Goal: Transaction & Acquisition: Purchase product/service

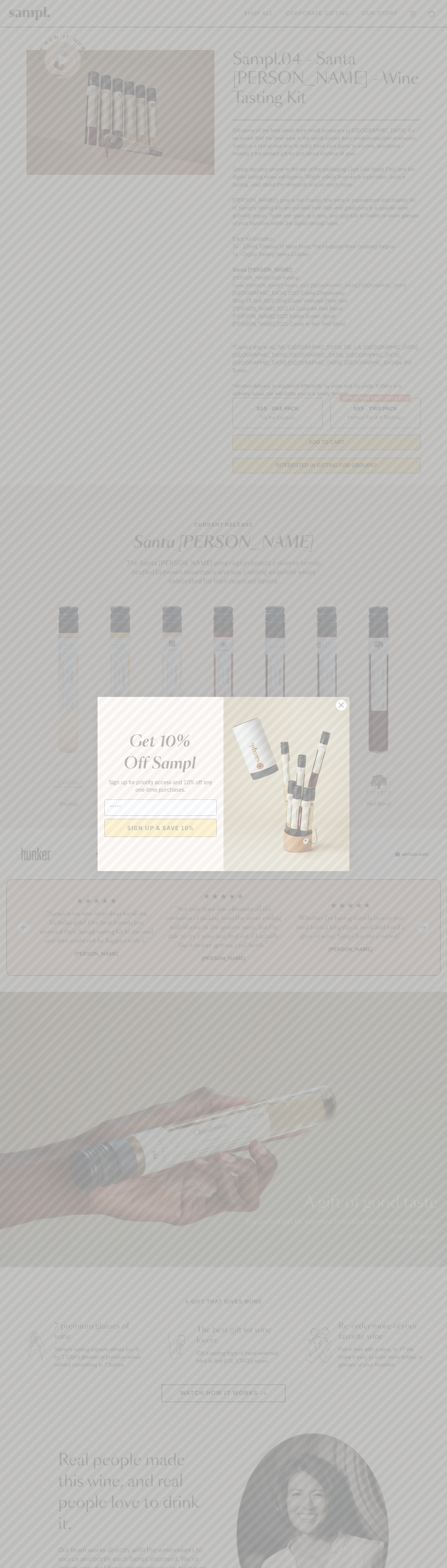
click at [341, 705] on icon "Close dialog" at bounding box center [341, 705] width 4 height 4
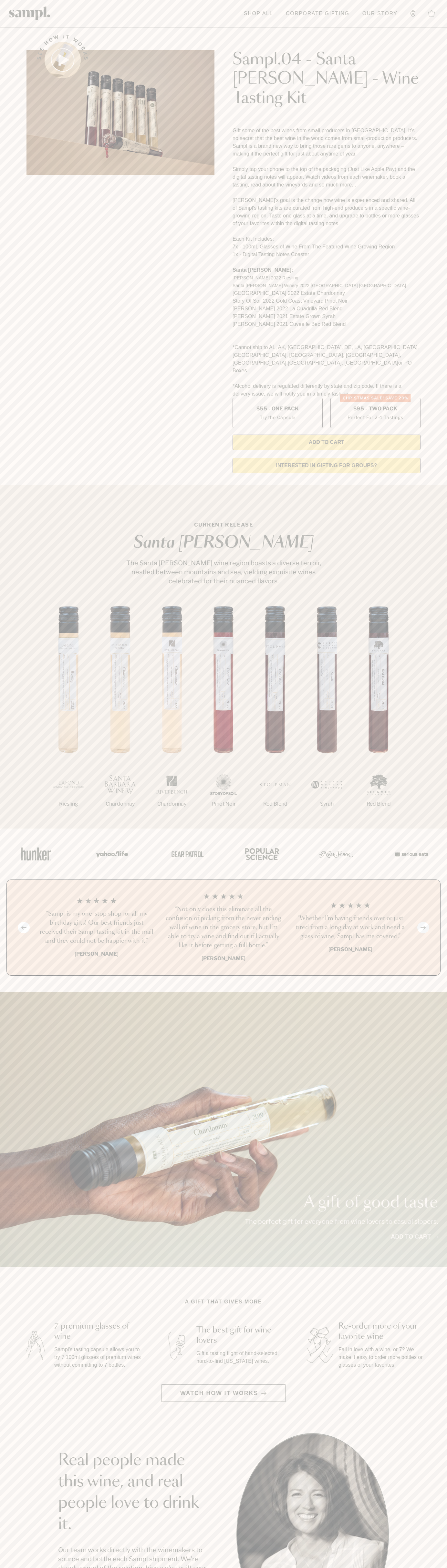
click at [212, 28] on div "See how it works" at bounding box center [120, 252] width 188 height 453
click at [446, 1301] on section "A gift that gives more 7 premium glasses of wine Sampl's tasting capsule allows…" at bounding box center [224, 1349] width 447 height 104
click at [223, 1567] on html "Skip to main content Toggle navigation menu Shop All Corporate Gifting Our Stor…" at bounding box center [224, 1304] width 447 height 2608
click at [30, 1567] on html "Skip to main content Toggle navigation menu Shop All Corporate Gifting Our Stor…" at bounding box center [224, 1304] width 447 height 2608
click at [375, 398] on label "Christmas SALE! Save 20% $95 - Two Pack Perfect For 2-4 Tastings" at bounding box center [375, 413] width 90 height 30
